Goal: Task Accomplishment & Management: Manage account settings

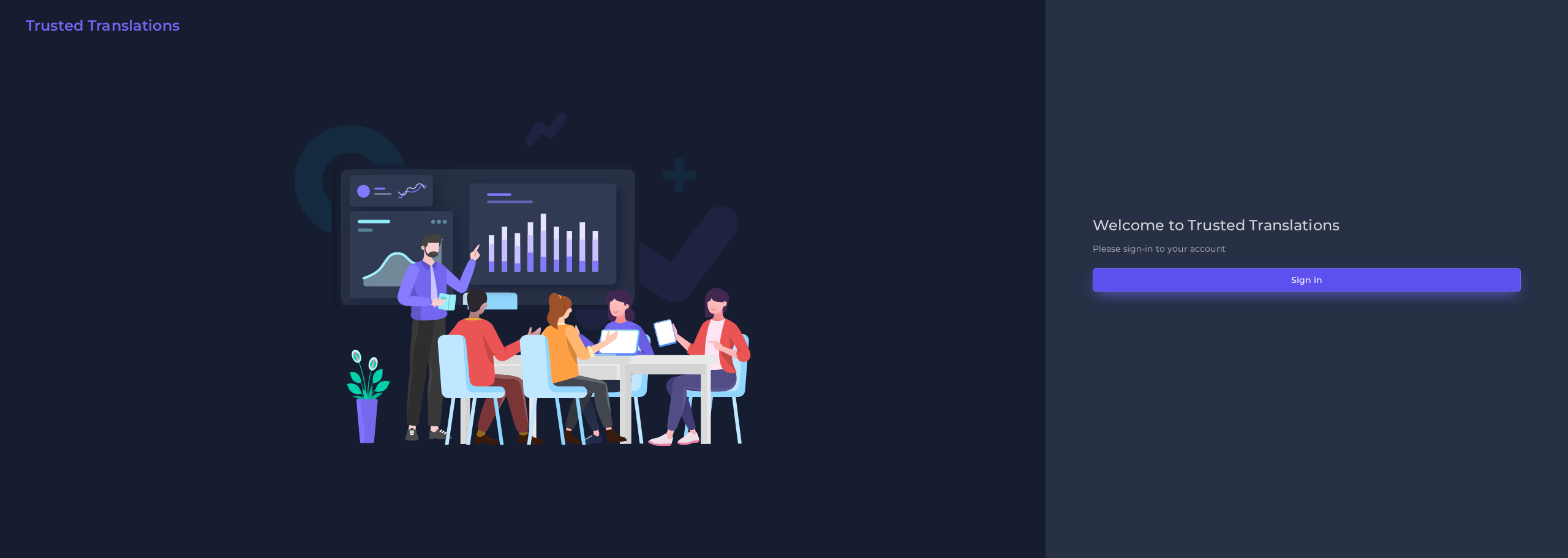
click at [1314, 279] on button "Sign in" at bounding box center [1306, 280] width 428 height 23
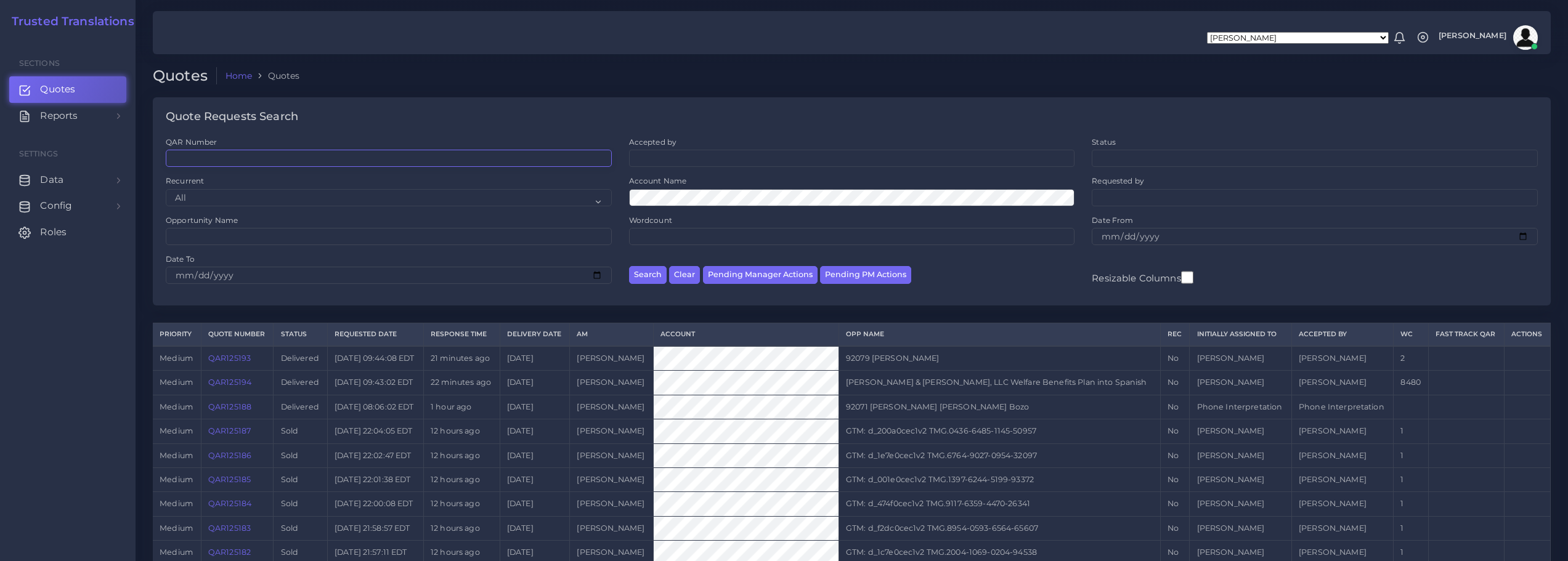
click at [337, 161] on input "QAR Number" at bounding box center [389, 158] width 446 height 17
drag, startPoint x: 199, startPoint y: 155, endPoint x: 250, endPoint y: 158, distance: 51.1
click at [250, 158] on input "QAR111897" at bounding box center [389, 158] width 446 height 17
type input "QAR125059"
click at [647, 273] on button "Search" at bounding box center [648, 275] width 38 height 18
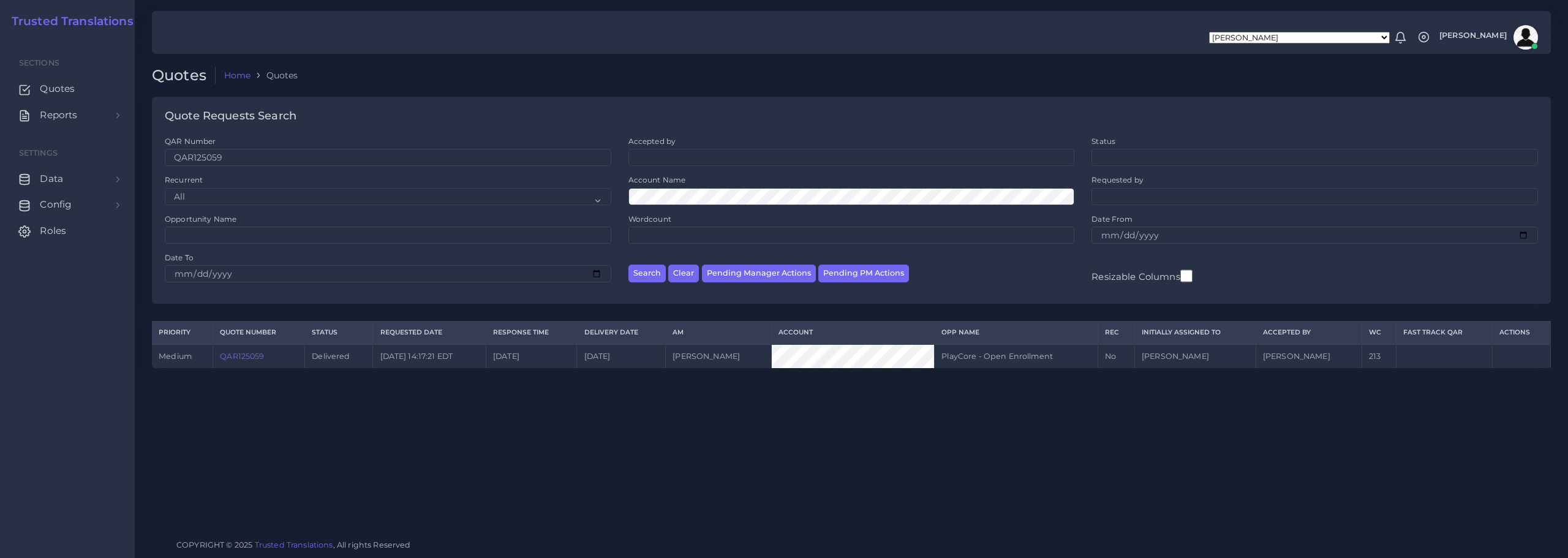
click at [255, 355] on link "QAR125059" at bounding box center [242, 356] width 44 height 9
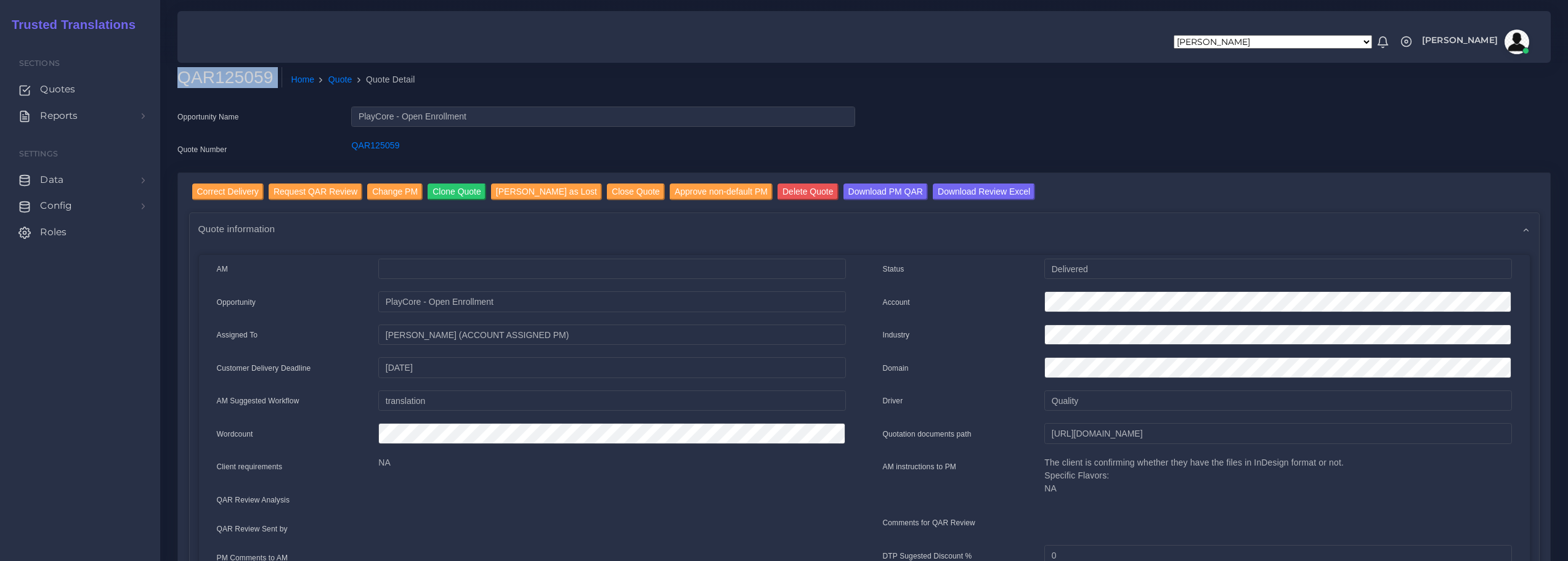
drag, startPoint x: 180, startPoint y: 78, endPoint x: 282, endPoint y: 81, distance: 102.0
click at [282, 81] on div "QAR125059 Home Quote Quote Detail" at bounding box center [690, 85] width 1044 height 34
copy div "QAR125059"
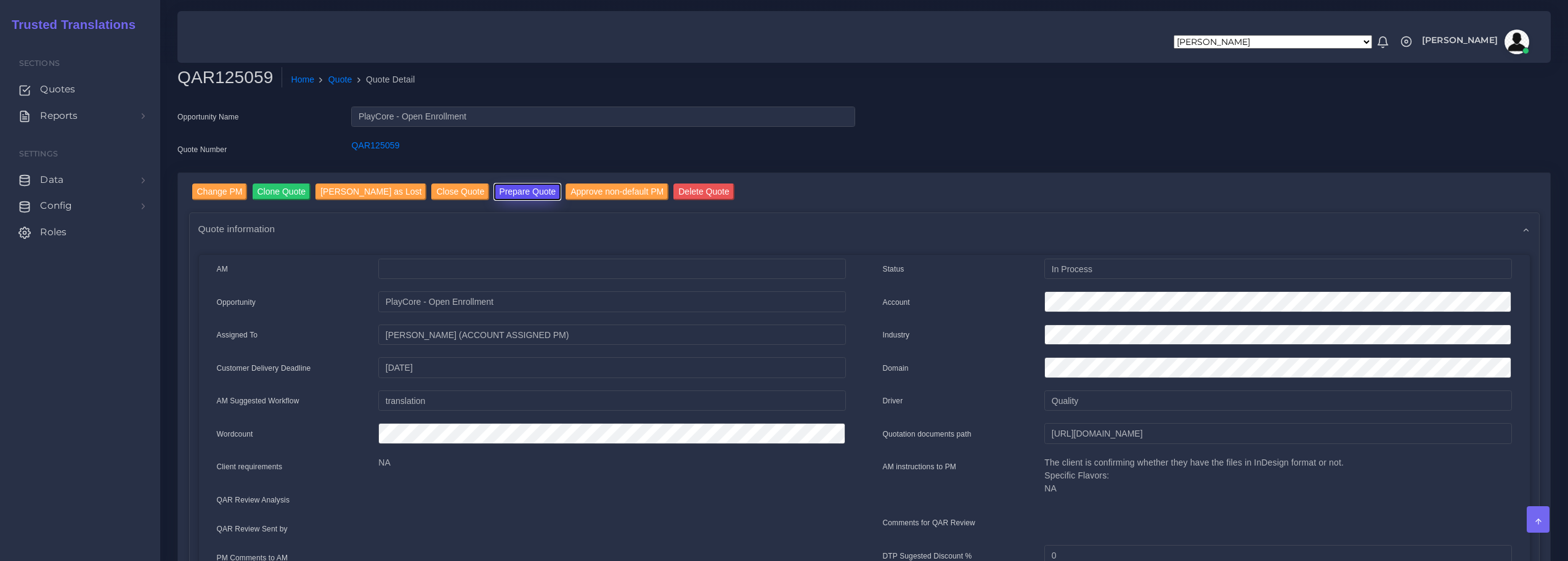
click at [494, 193] on button "Prepare Quote" at bounding box center [527, 192] width 67 height 17
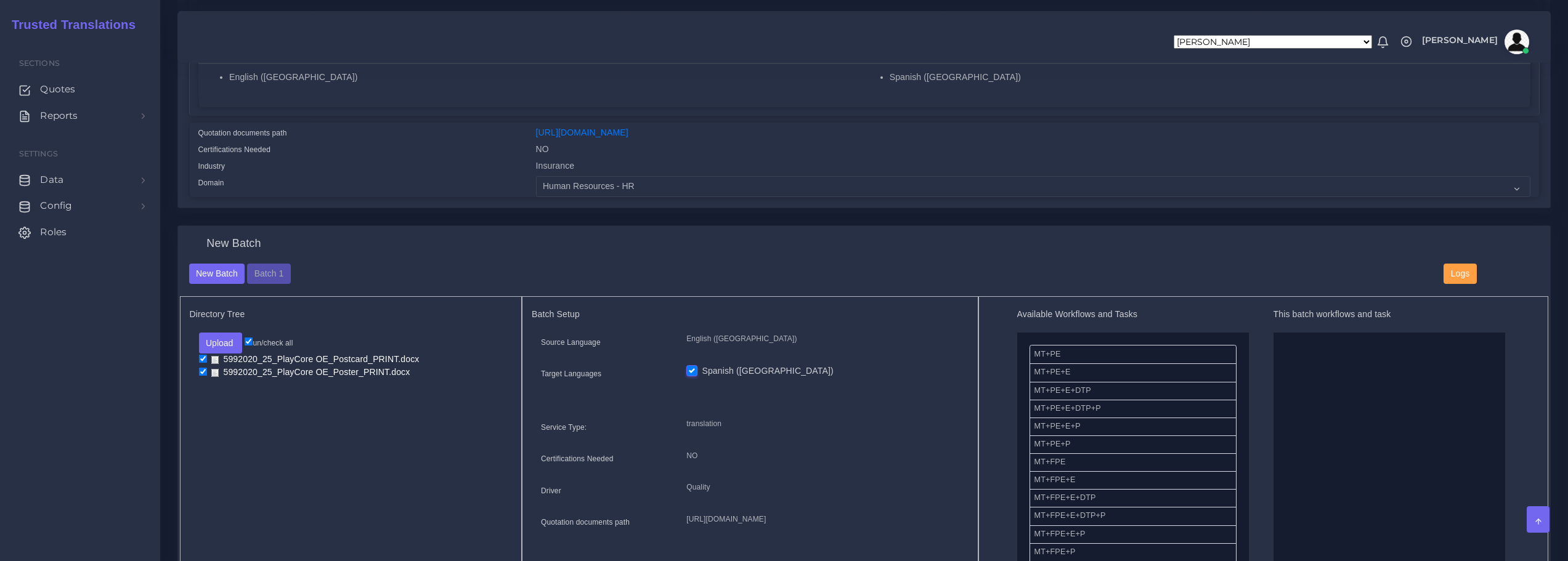
scroll to position [184, 0]
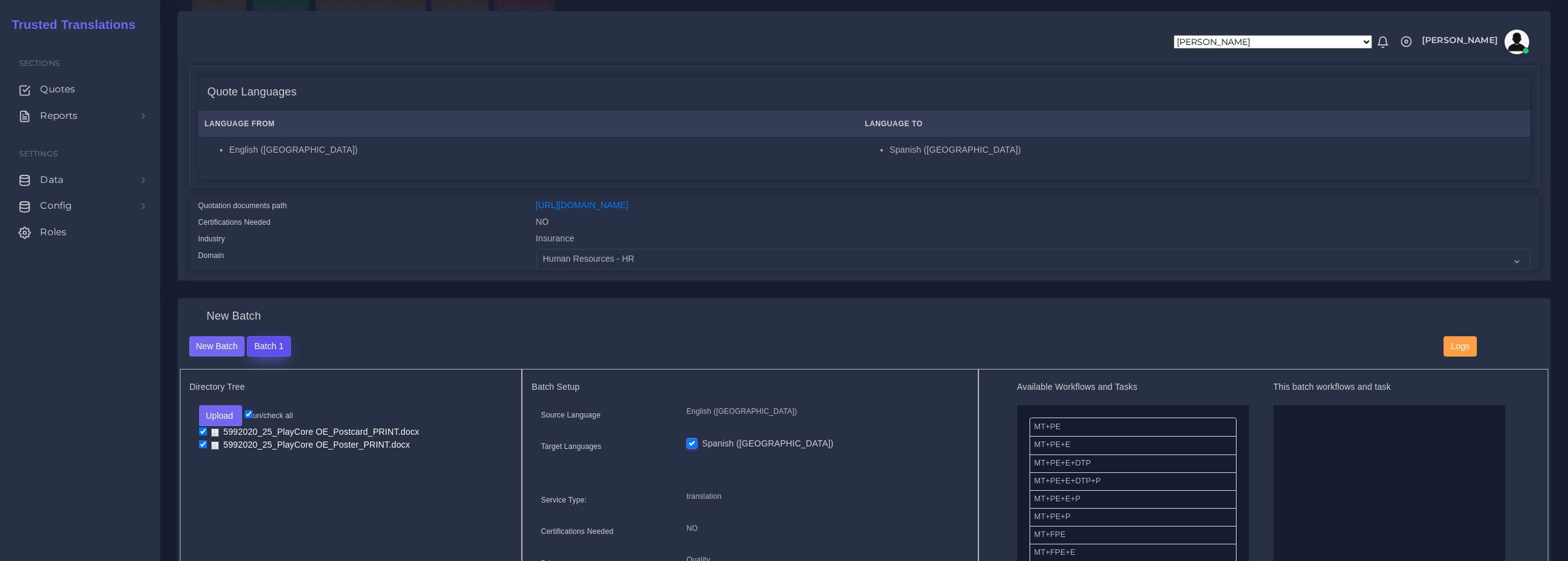
click at [262, 347] on button "Batch 1" at bounding box center [269, 347] width 43 height 21
click at [264, 346] on button "Batch 1" at bounding box center [269, 347] width 43 height 21
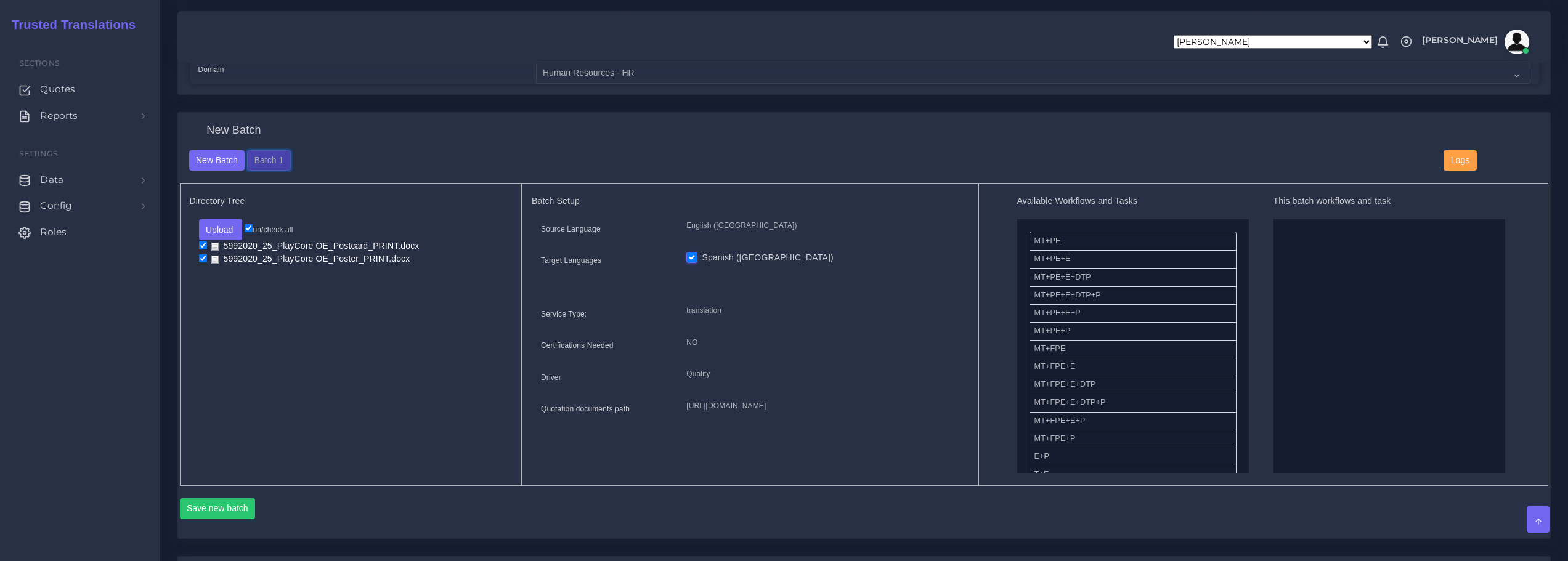
scroll to position [370, 0]
click at [272, 162] on button "Batch 1" at bounding box center [269, 162] width 43 height 21
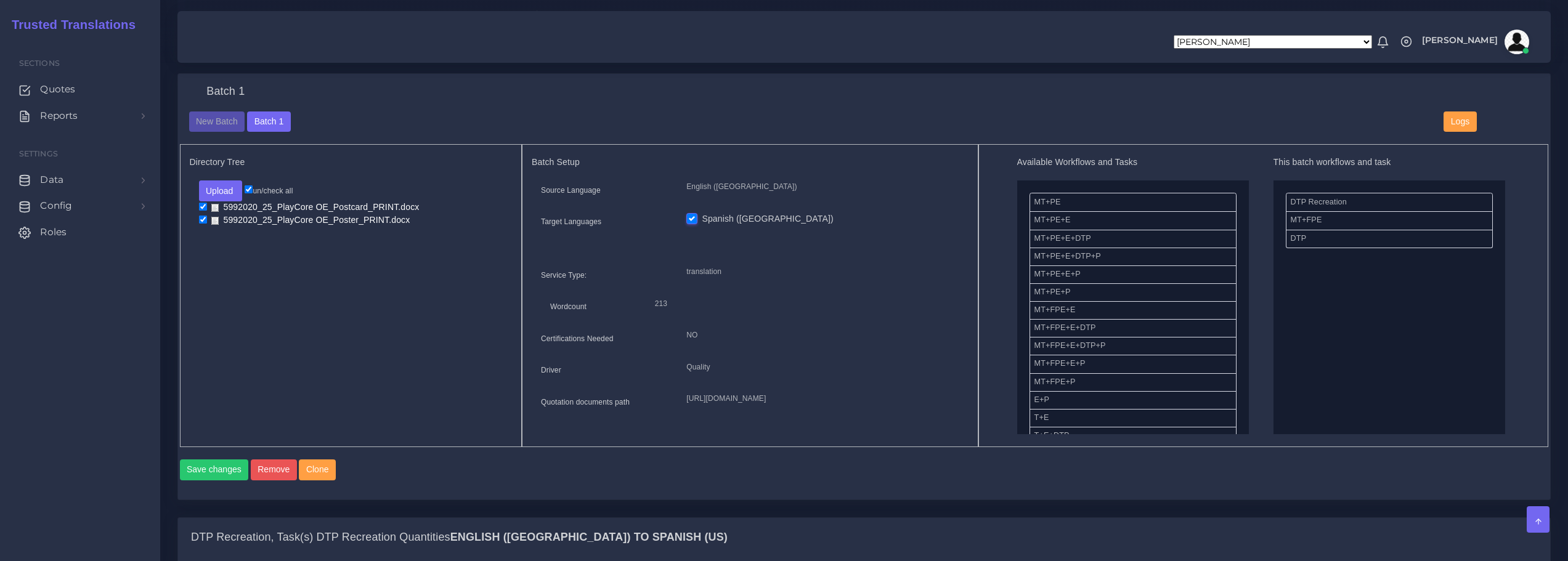
scroll to position [431, 0]
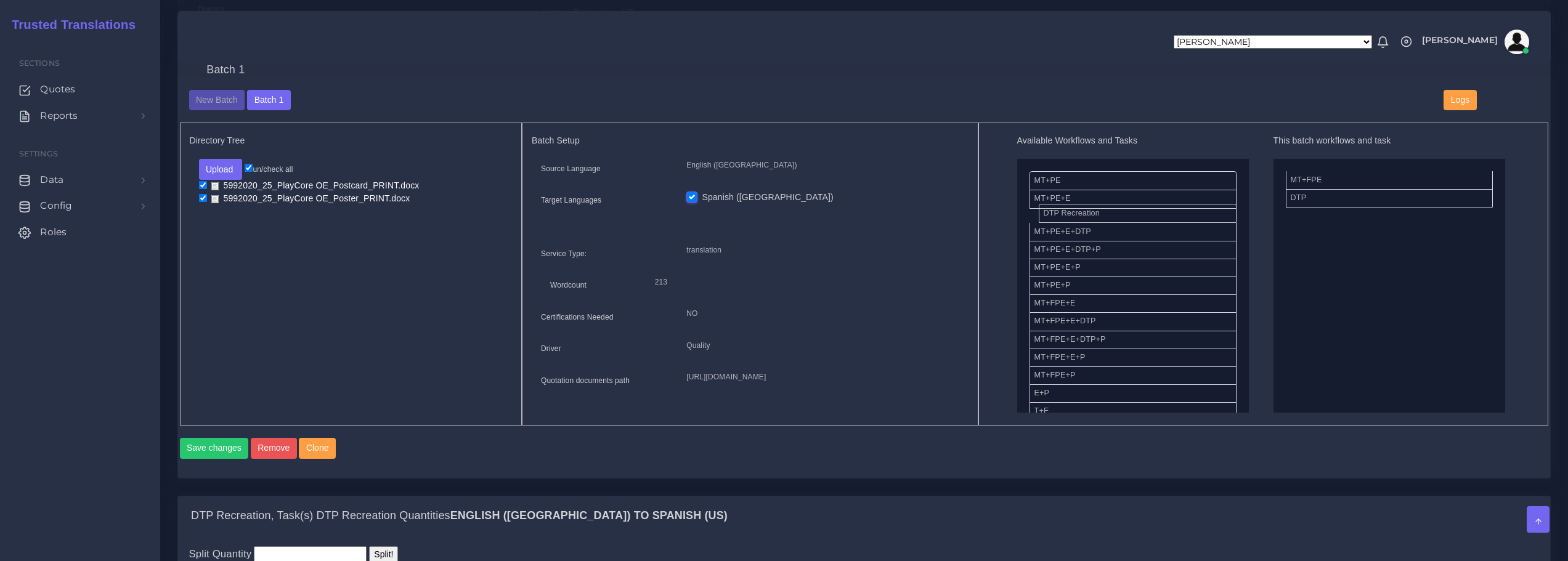
drag, startPoint x: 1317, startPoint y: 183, endPoint x: 1067, endPoint y: 220, distance: 252.7
drag, startPoint x: 1054, startPoint y: 363, endPoint x: 1314, endPoint y: 243, distance: 286.4
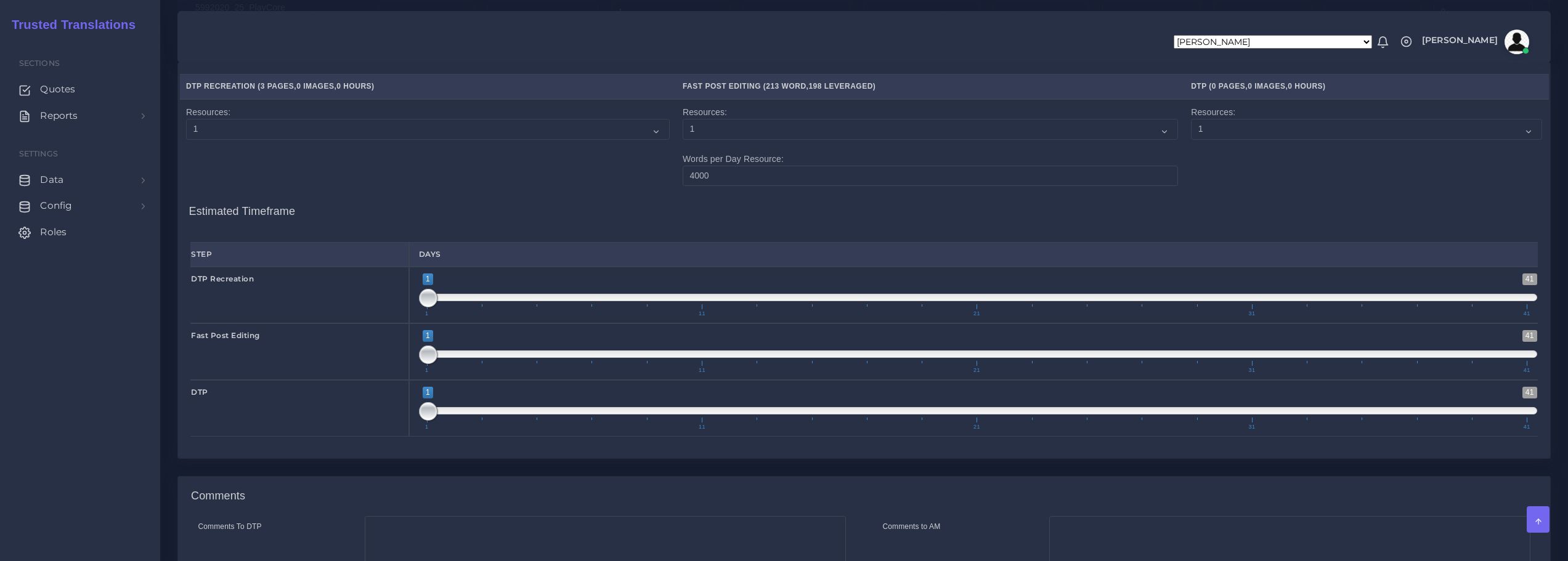
scroll to position [1703, 0]
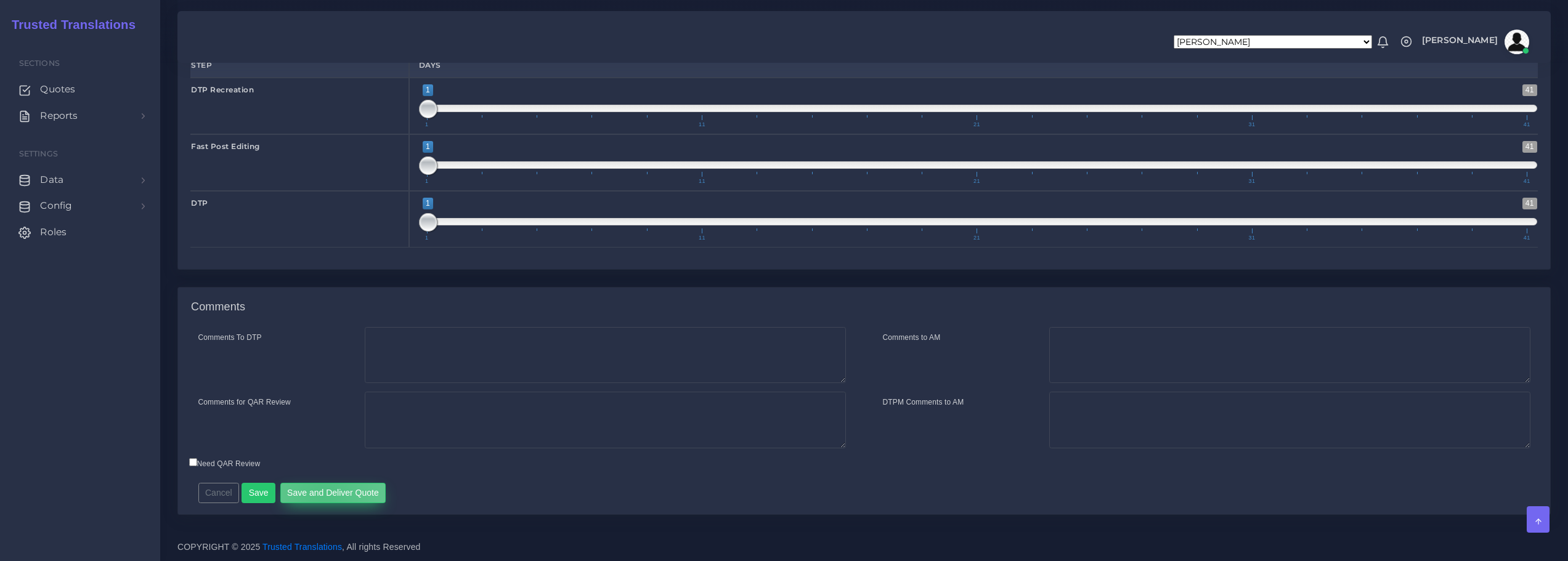
click at [320, 495] on button "Save and Deliver Quote" at bounding box center [333, 494] width 106 height 21
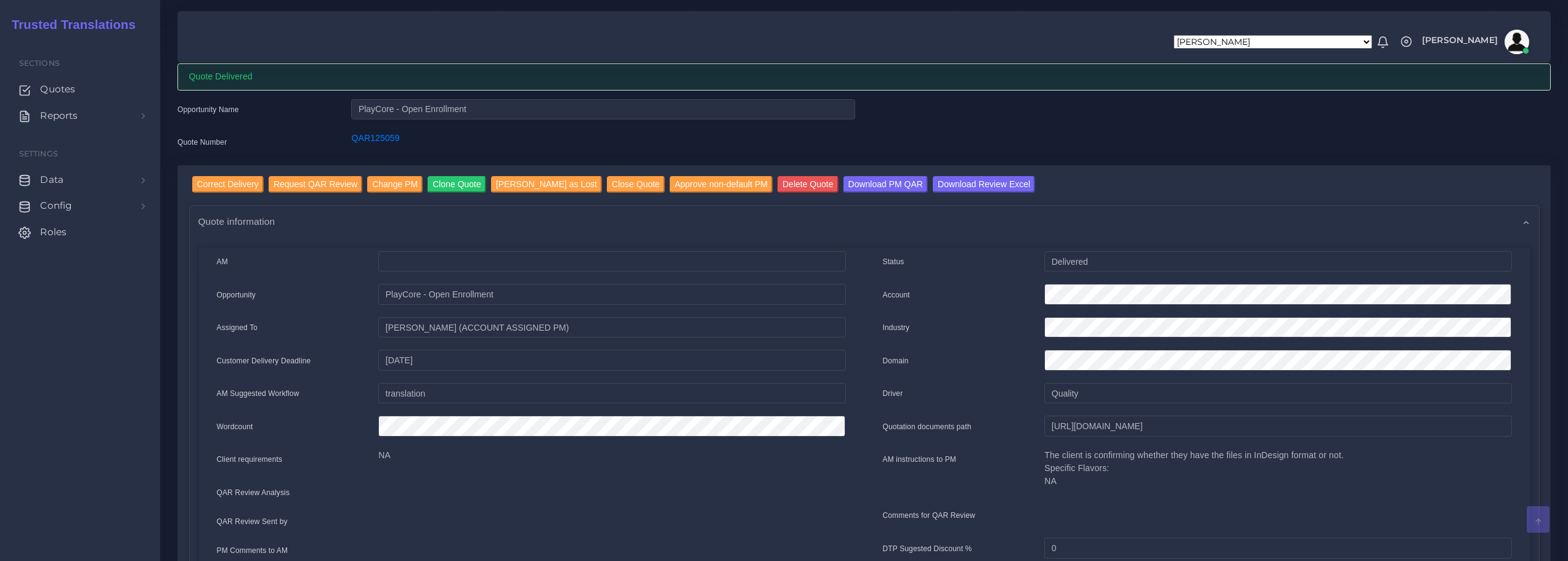
scroll to position [41, 0]
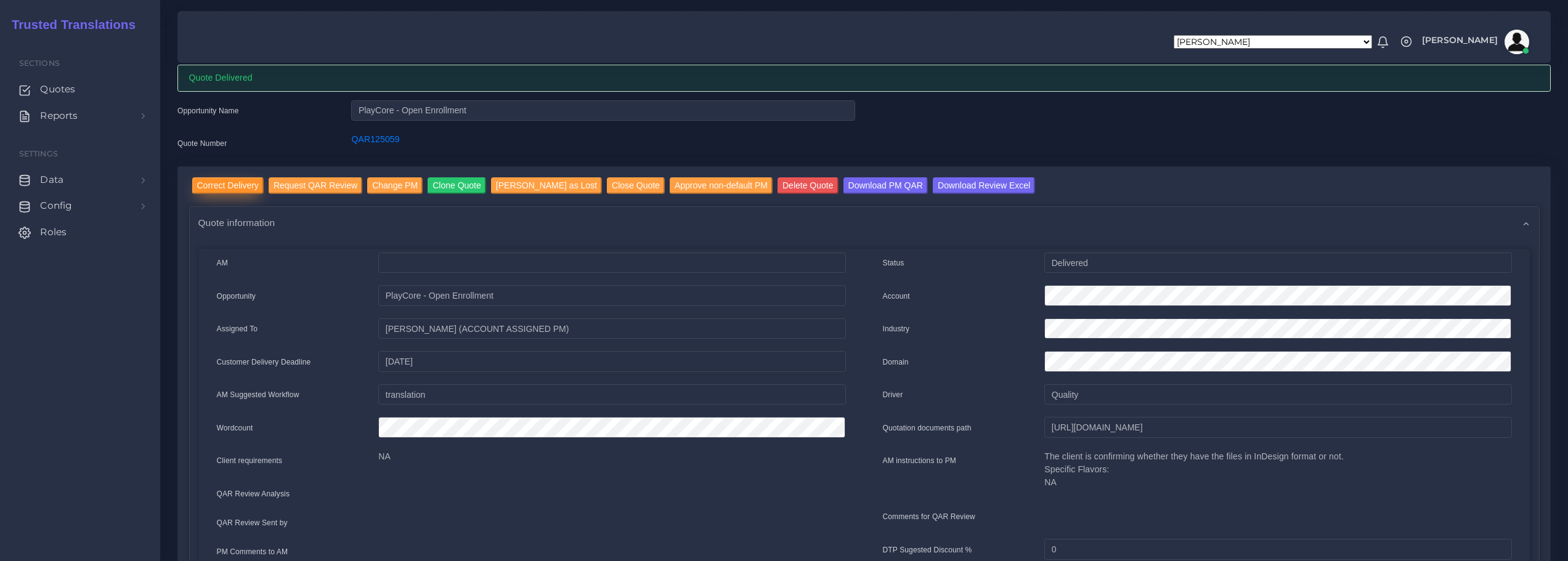
click at [229, 184] on input "Correct Delivery" at bounding box center [228, 186] width 72 height 17
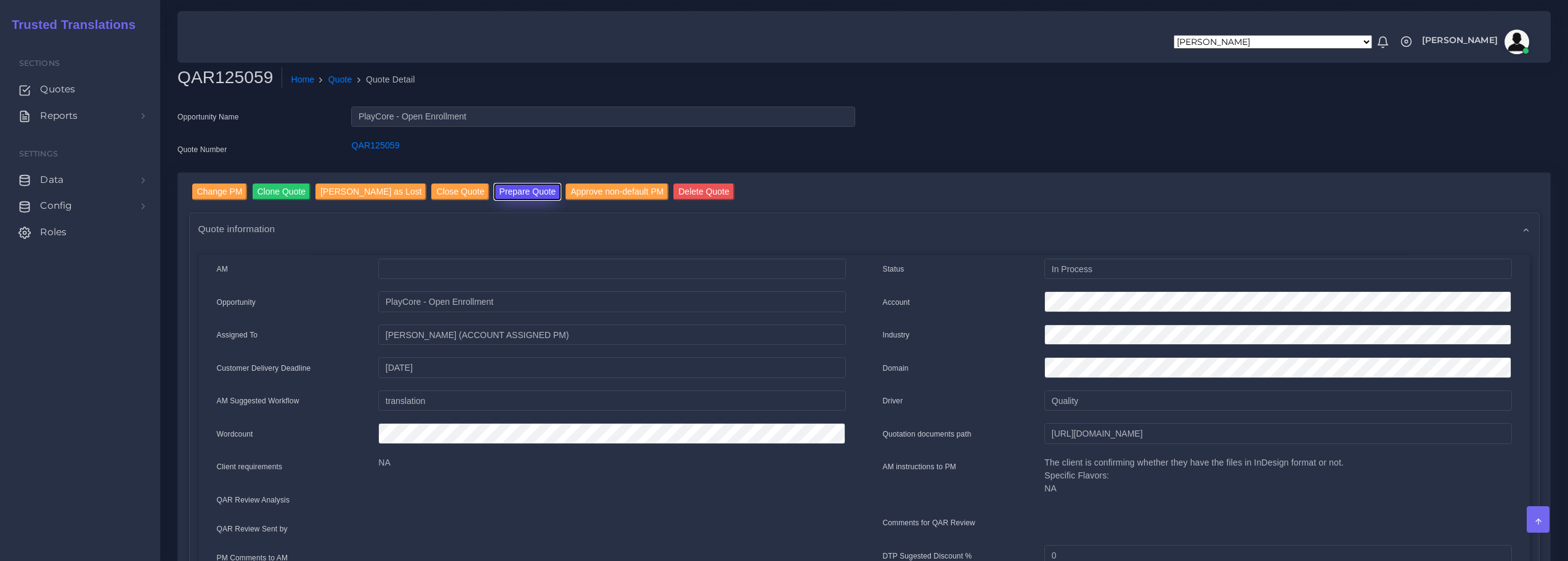
click at [494, 190] on button "Prepare Quote" at bounding box center [527, 192] width 67 height 17
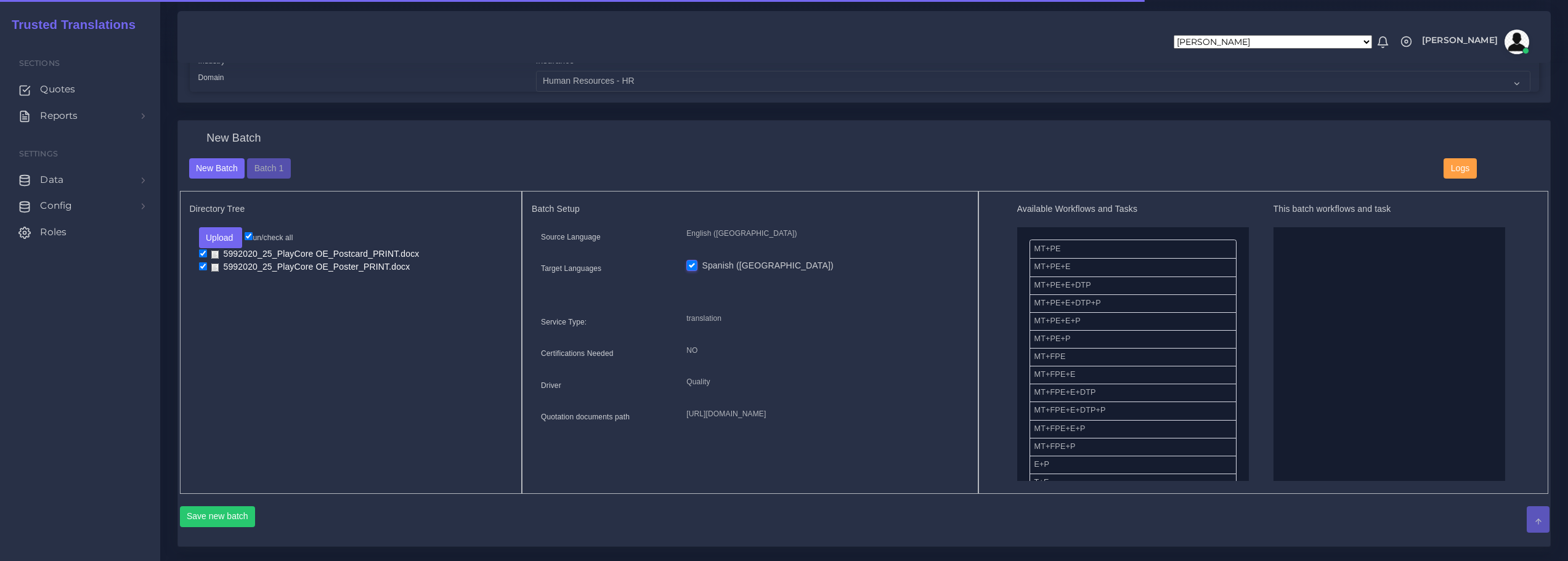
scroll to position [370, 0]
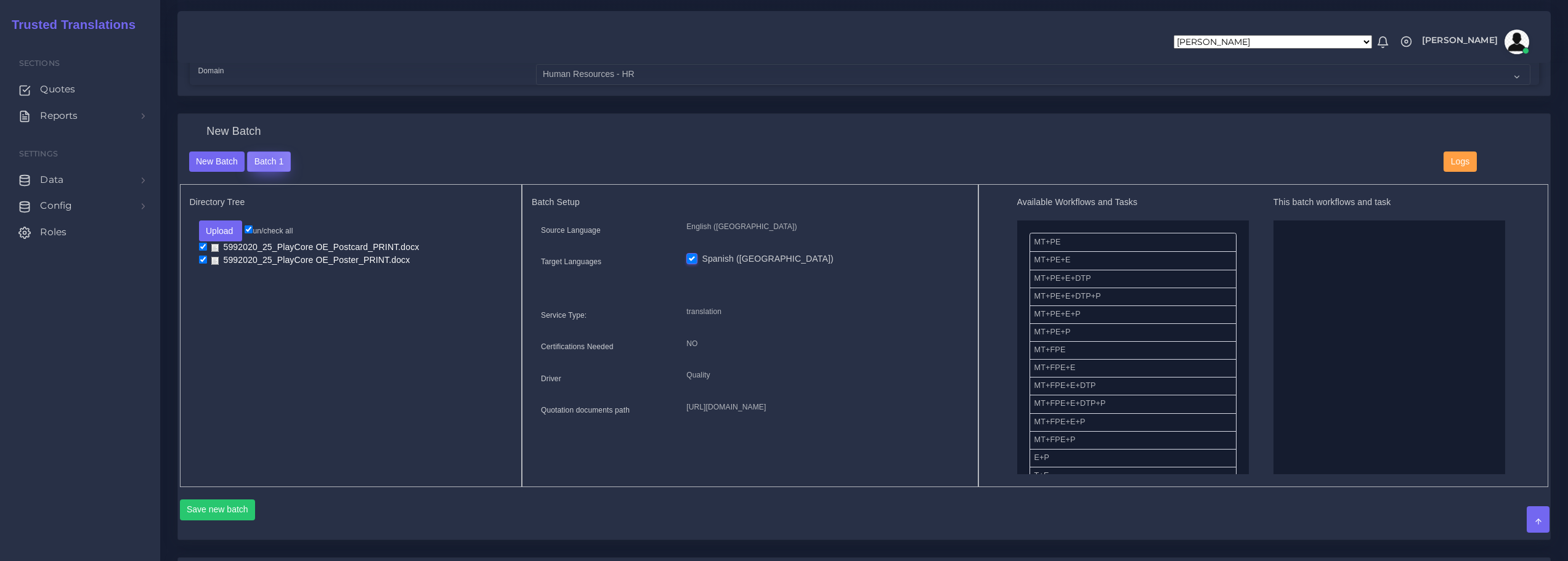
click at [265, 161] on button "Batch 1" at bounding box center [269, 162] width 43 height 21
click at [266, 161] on button "Batch 1" at bounding box center [269, 162] width 43 height 21
click at [266, 161] on button "Batch 1" at bounding box center [269, 162] width 43 height 21
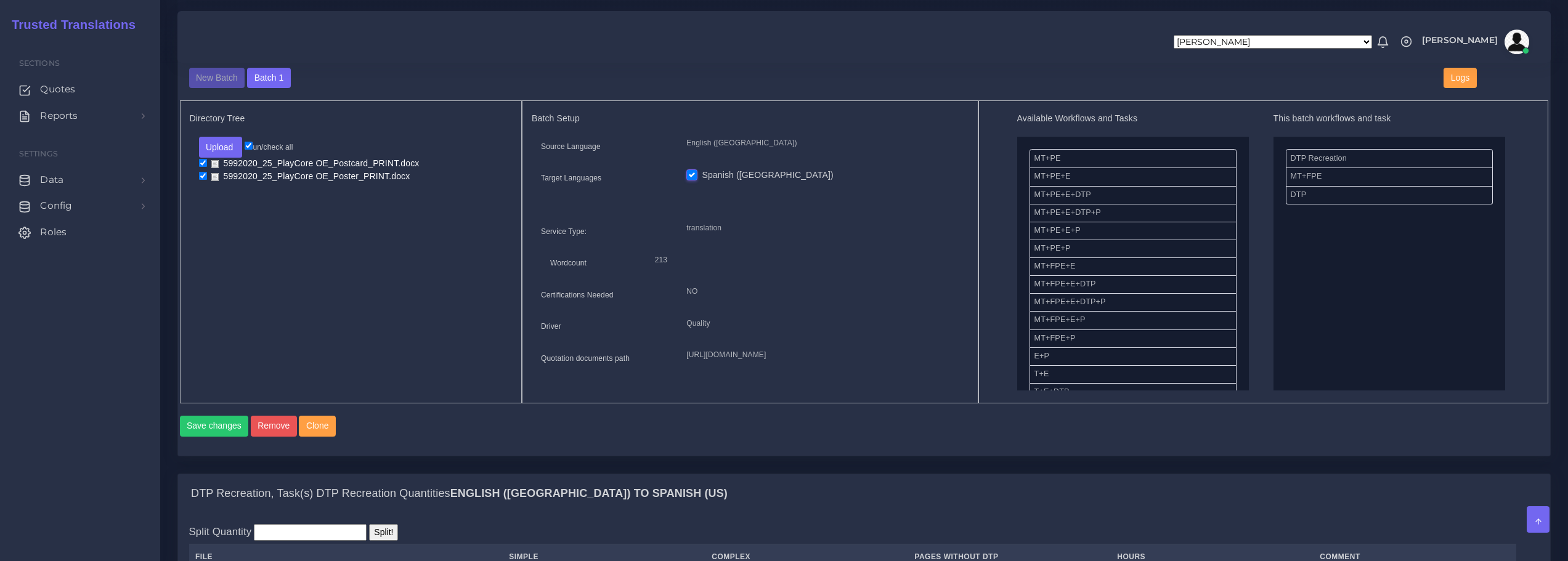
scroll to position [431, 0]
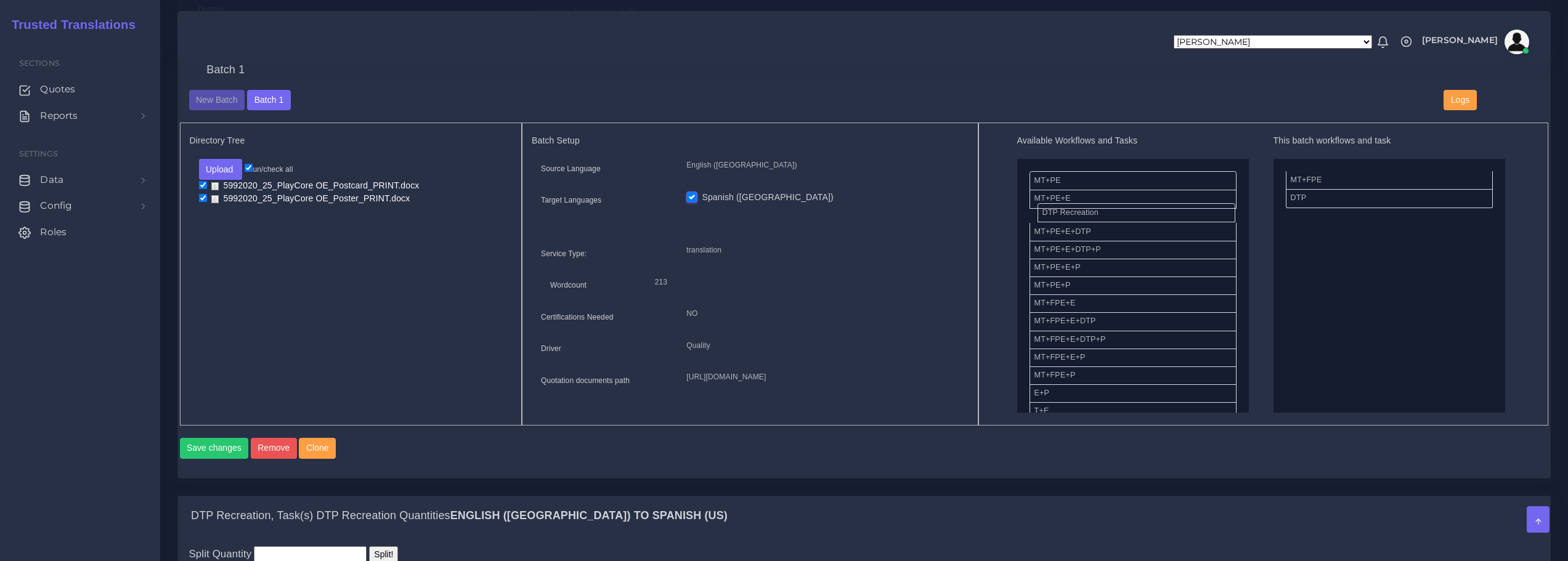
drag, startPoint x: 1311, startPoint y: 180, endPoint x: 1060, endPoint y: 219, distance: 254.0
drag, startPoint x: 1048, startPoint y: 300, endPoint x: 1310, endPoint y: 244, distance: 267.9
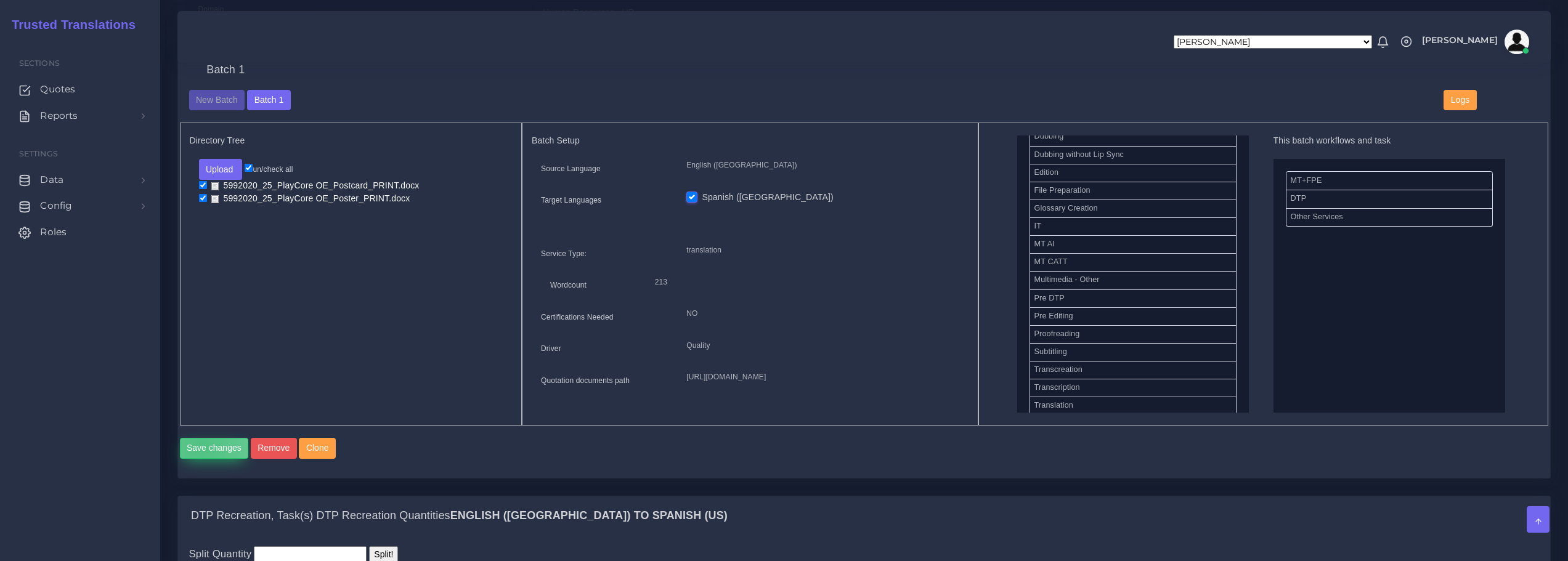
click at [202, 459] on button "Save changes" at bounding box center [214, 448] width 69 height 21
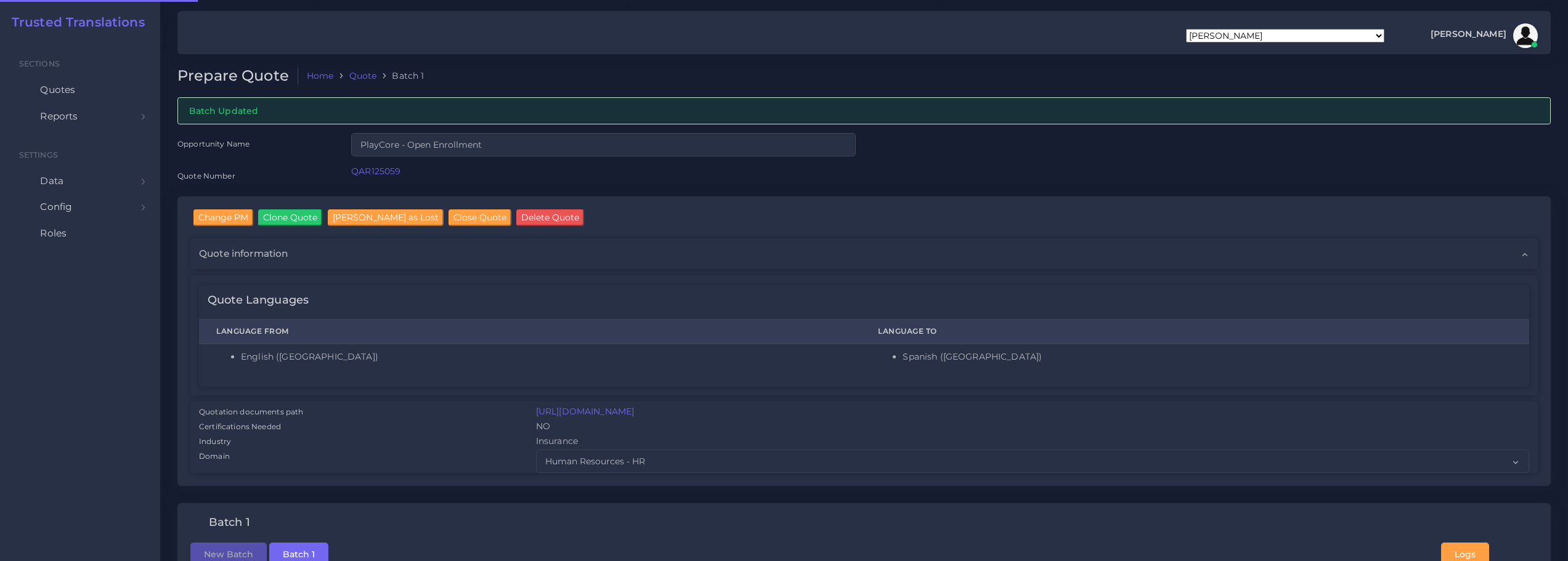
checkbox input "true"
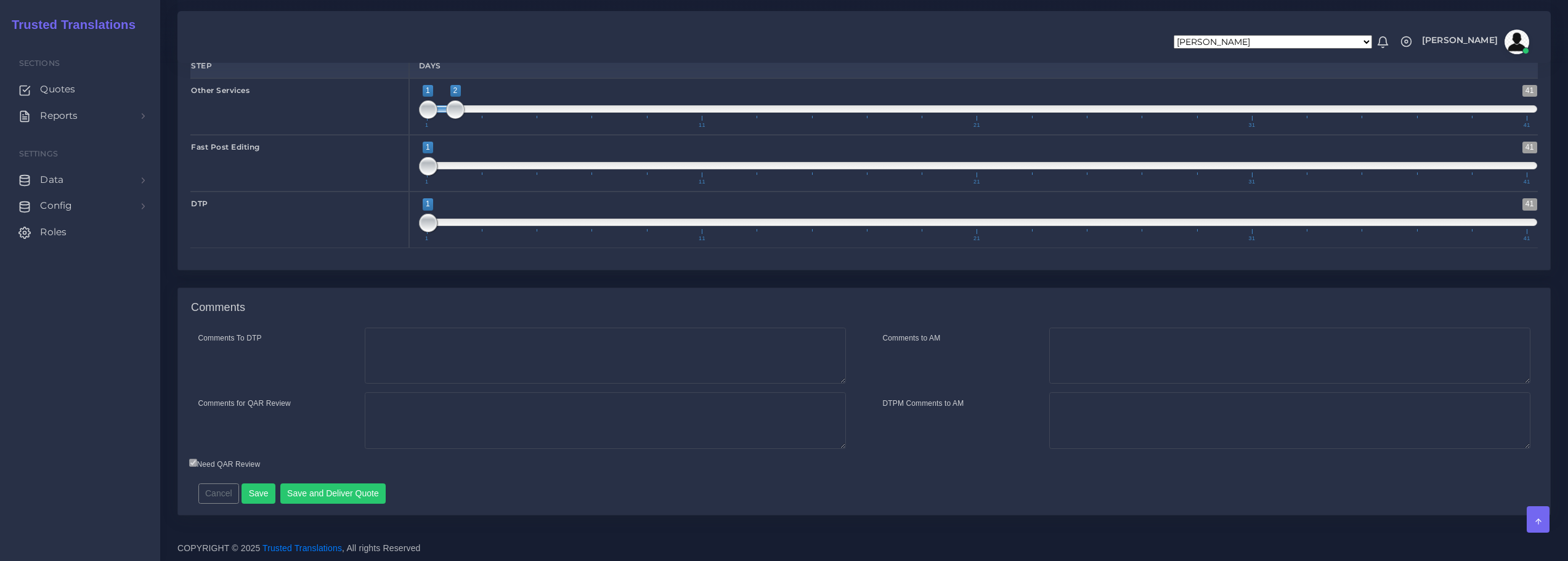
scroll to position [1758, 0]
click at [343, 494] on button "Save and Deliver Quote" at bounding box center [333, 494] width 106 height 21
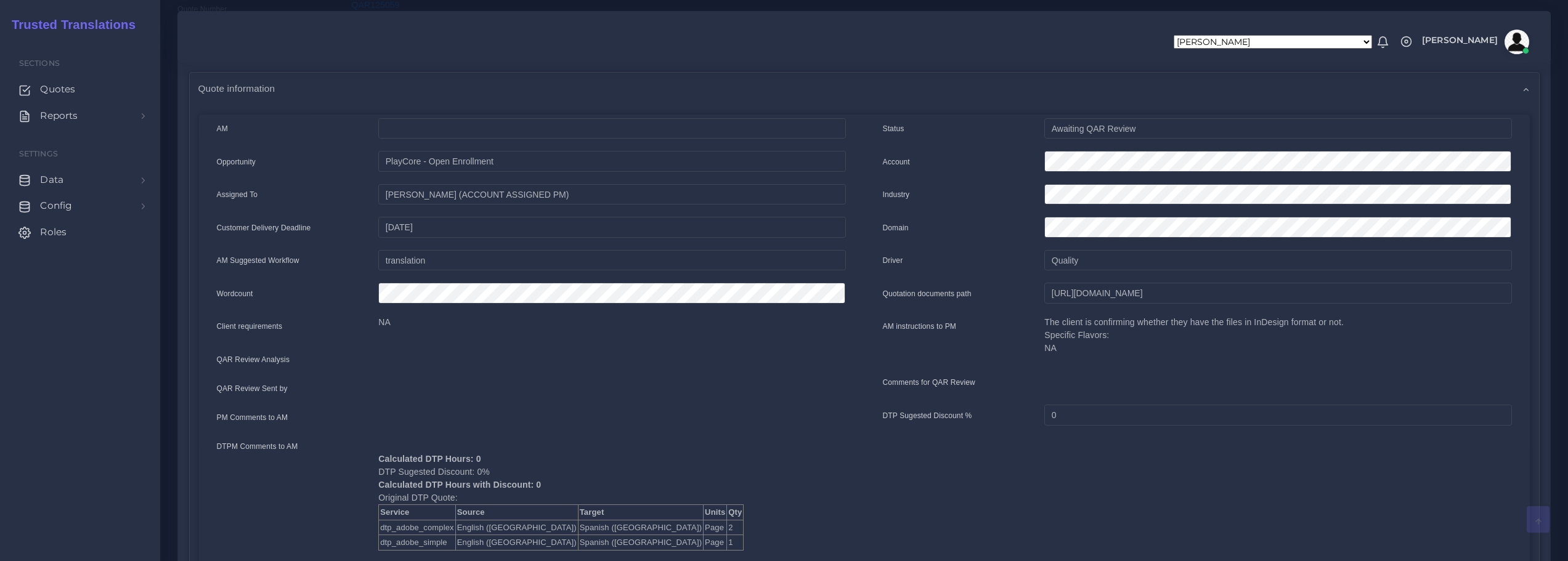
scroll to position [308, 0]
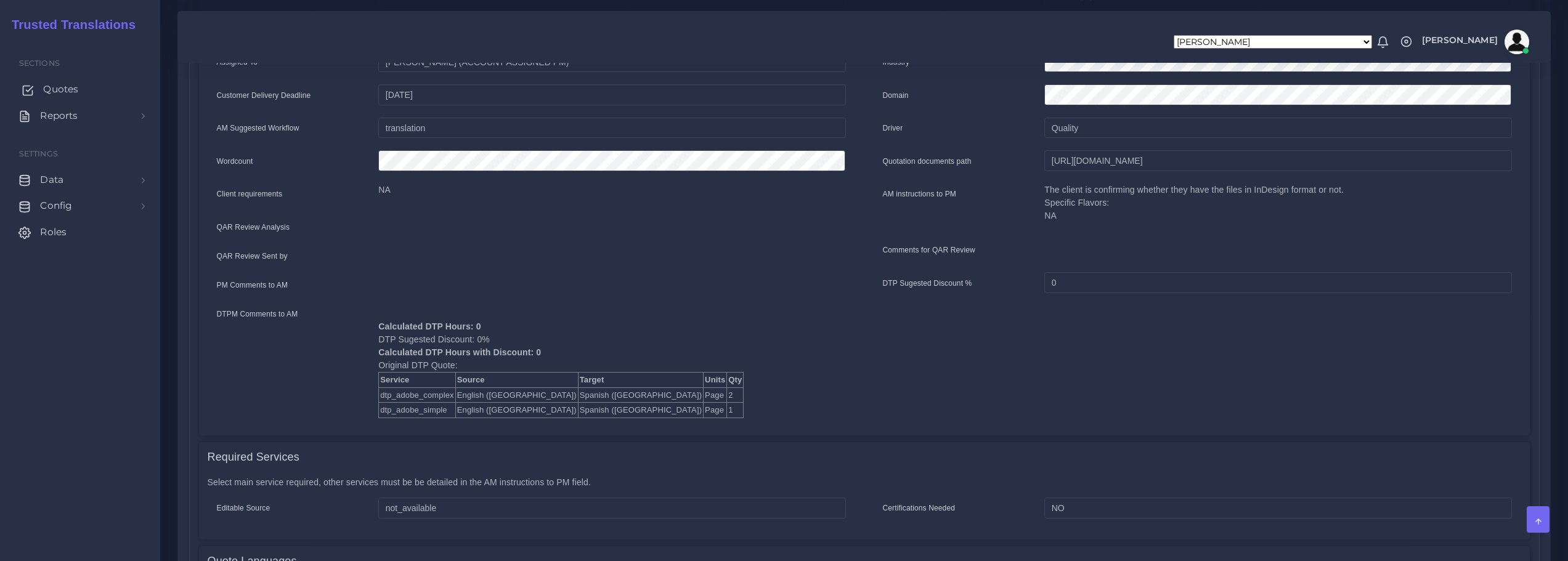
click at [63, 93] on span "Quotes" at bounding box center [61, 89] width 35 height 14
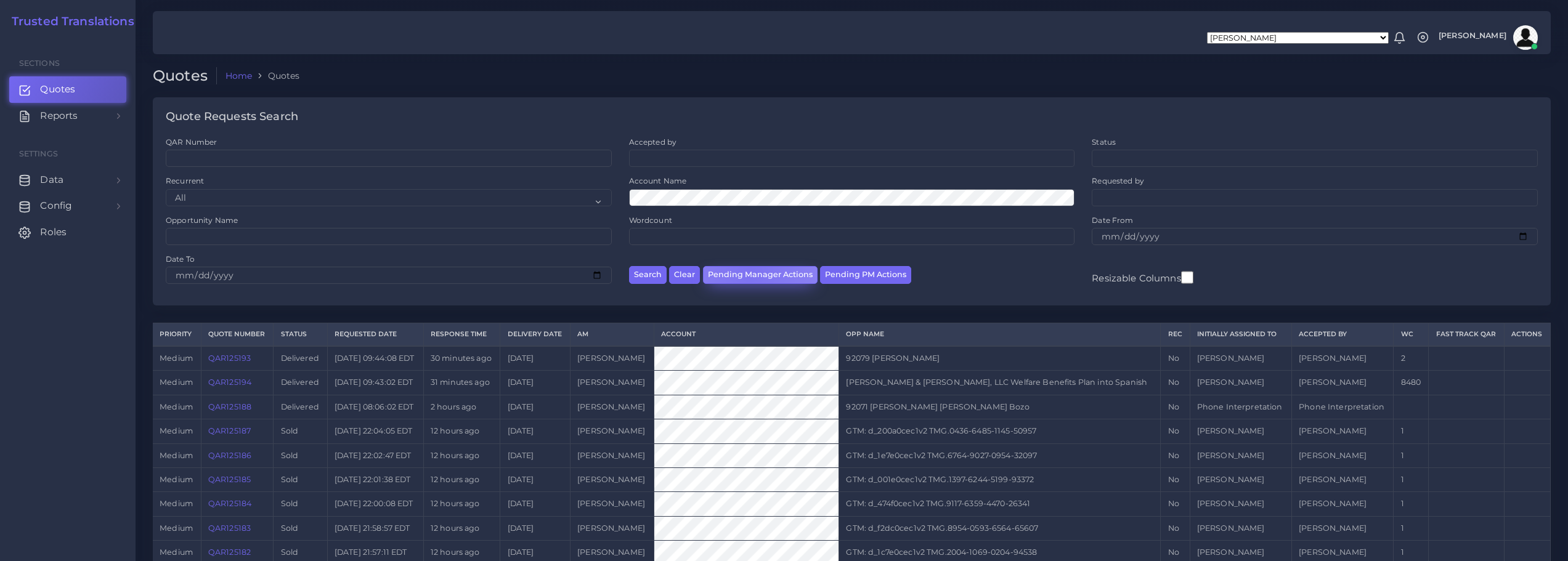
click at [748, 275] on button "Pending Manager Actions" at bounding box center [760, 275] width 114 height 18
select select "awaiting_manager_initial_review"
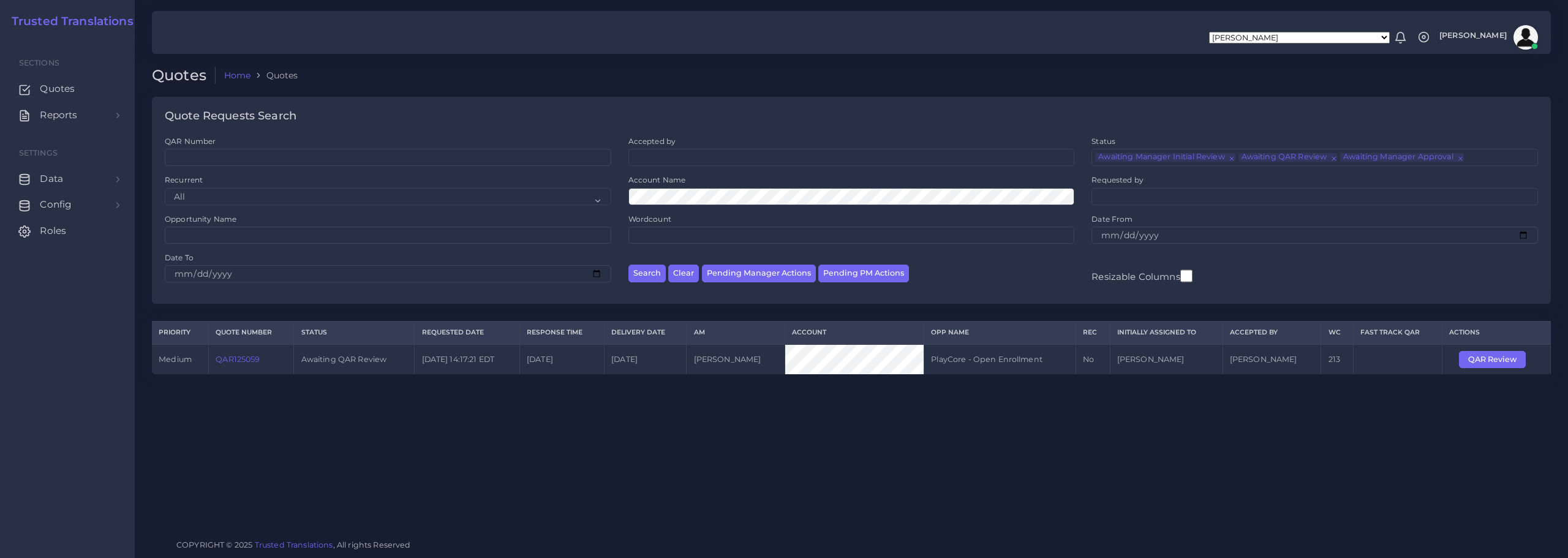
click at [247, 359] on link "QAR125059" at bounding box center [237, 359] width 44 height 9
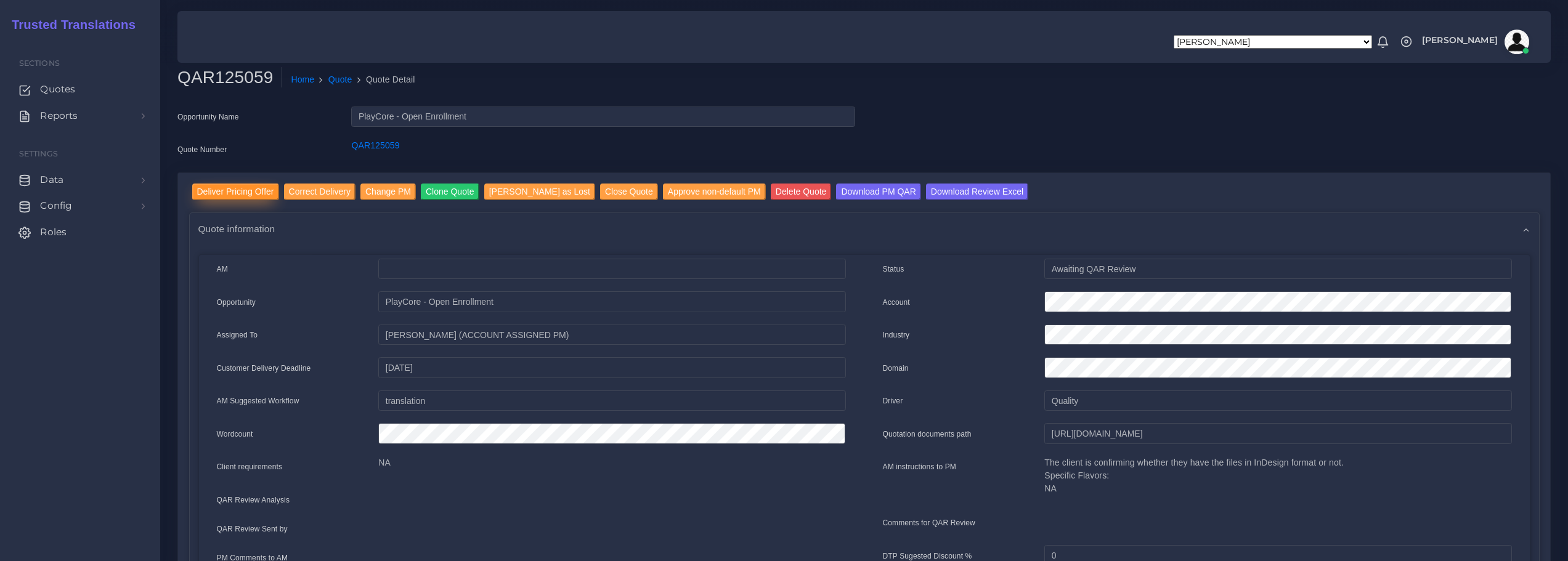
click at [238, 190] on input "Deliver Pricing Offer" at bounding box center [236, 192] width 87 height 17
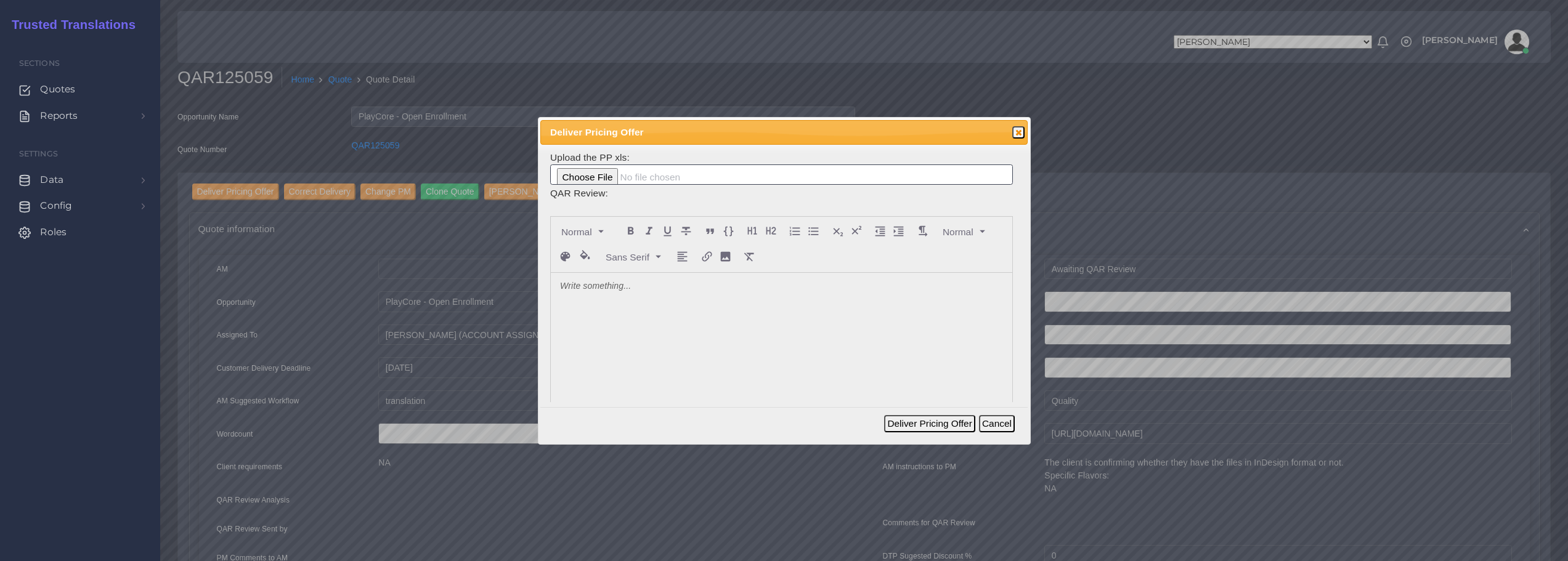
click at [584, 284] on p at bounding box center [781, 286] width 443 height 13
click at [940, 423] on button "Deliver Pricing Offer" at bounding box center [930, 423] width 91 height 17
